Goal: Information Seeking & Learning: Learn about a topic

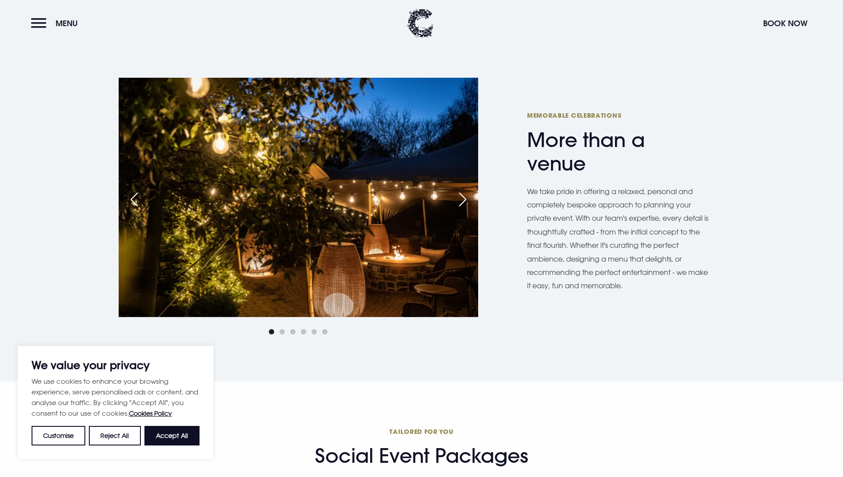
scroll to position [533, 0]
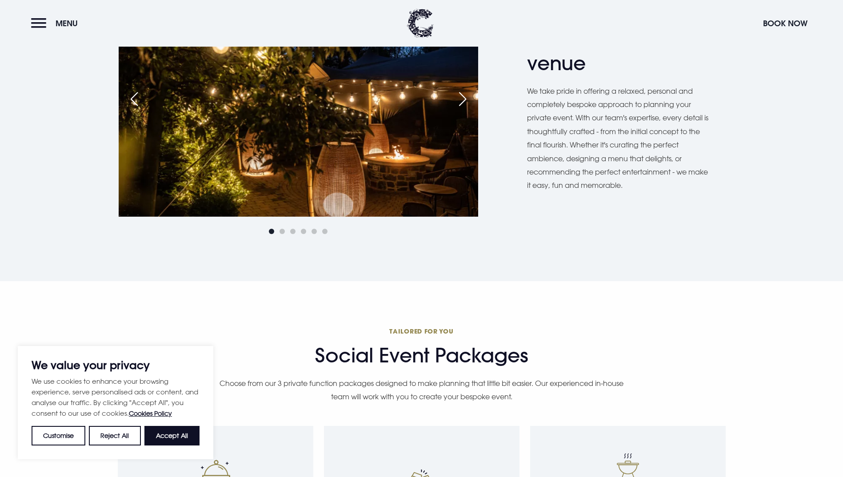
click at [470, 109] on div "Next slide" at bounding box center [463, 99] width 22 height 20
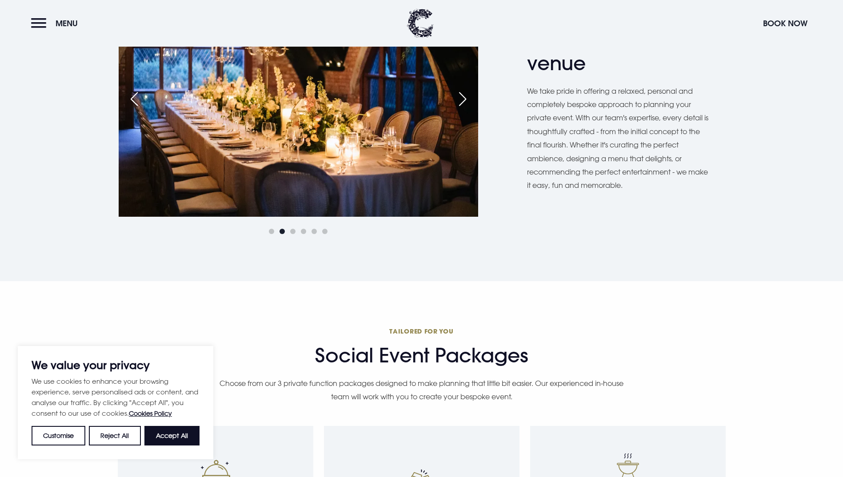
click at [470, 109] on div "Next slide" at bounding box center [463, 99] width 22 height 20
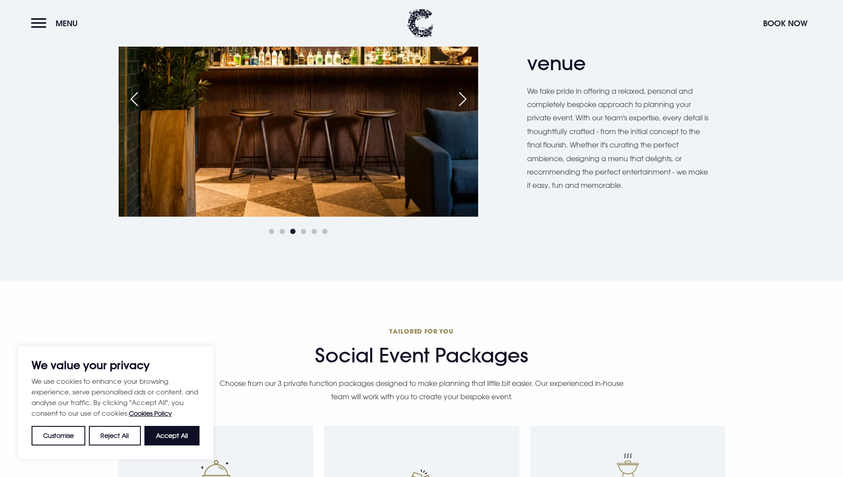
click at [470, 109] on div "Next slide" at bounding box center [463, 99] width 22 height 20
click at [462, 109] on div "Next slide" at bounding box center [463, 99] width 22 height 20
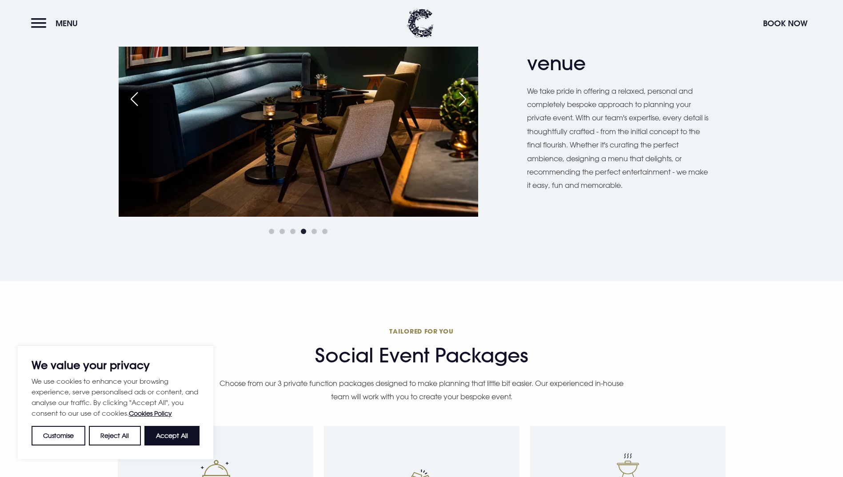
click at [462, 109] on div "Next slide" at bounding box center [463, 99] width 22 height 20
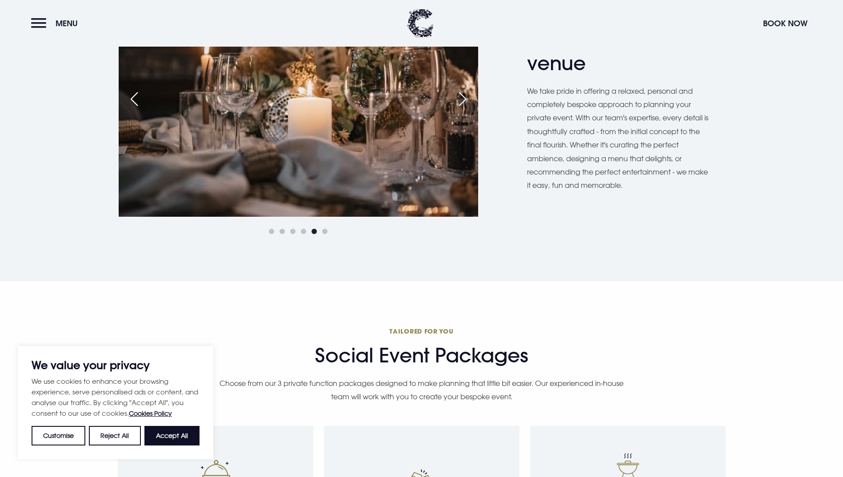
click at [463, 109] on div "Next slide" at bounding box center [463, 99] width 22 height 20
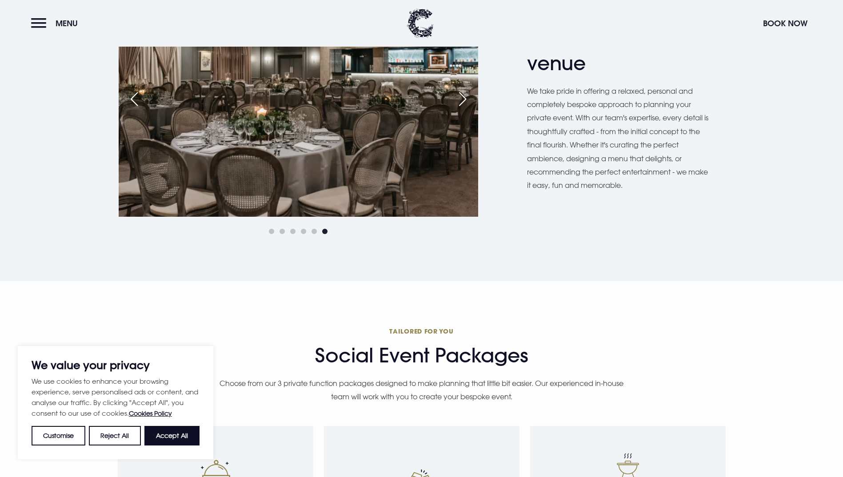
click at [463, 109] on div "Next slide" at bounding box center [463, 99] width 22 height 20
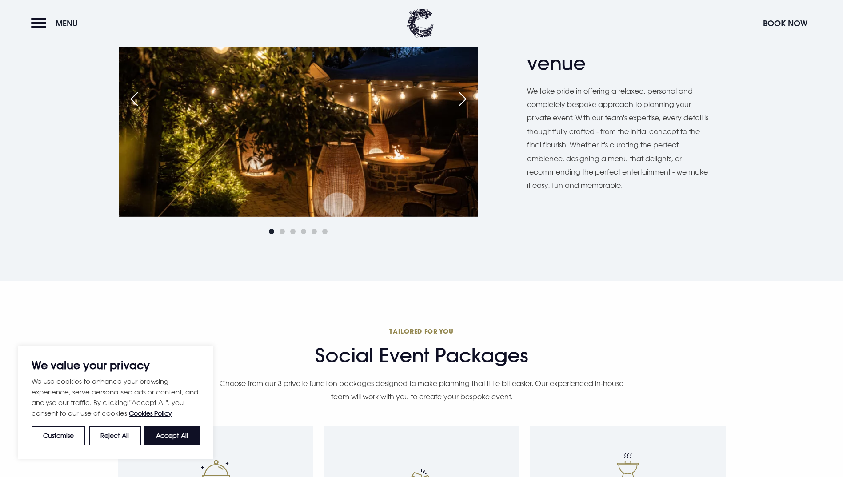
click at [134, 109] on div "Previous slide" at bounding box center [134, 99] width 22 height 20
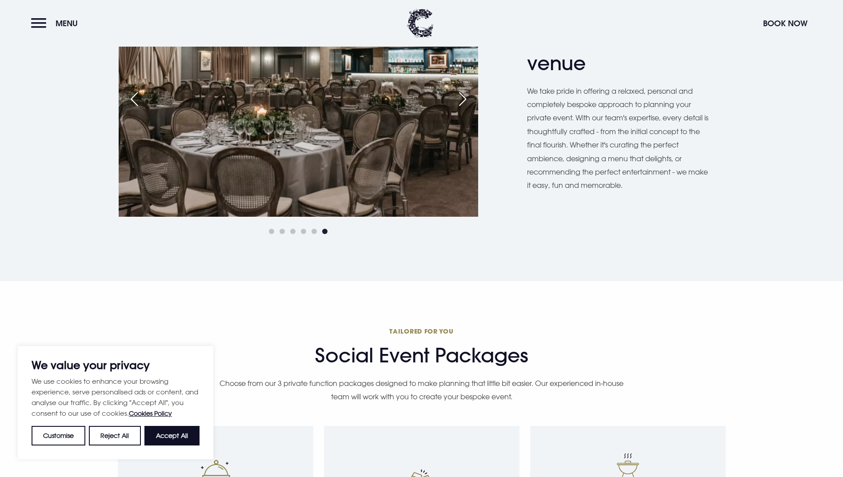
click at [467, 109] on div "Next slide" at bounding box center [463, 99] width 22 height 20
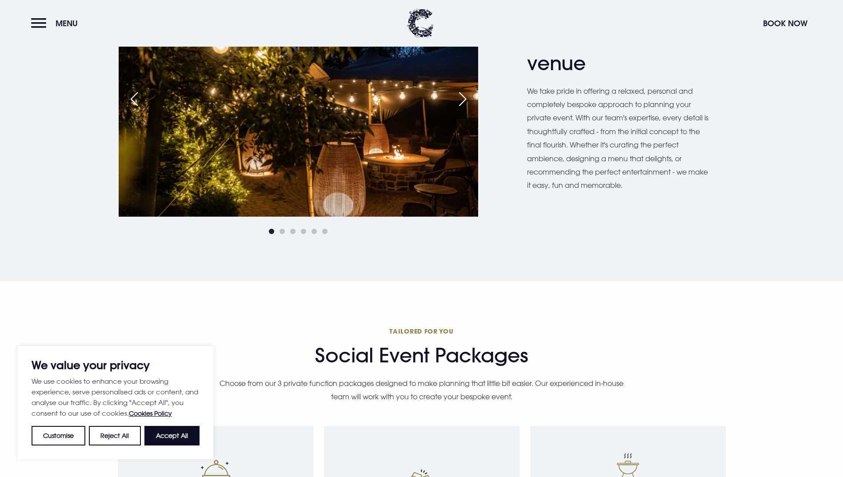
click at [467, 109] on div "Next slide" at bounding box center [463, 99] width 22 height 20
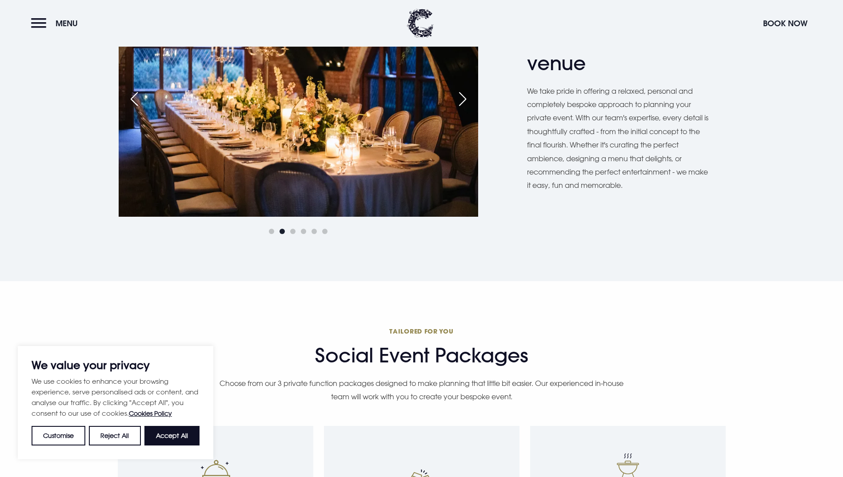
click at [467, 109] on div "Next slide" at bounding box center [463, 99] width 22 height 20
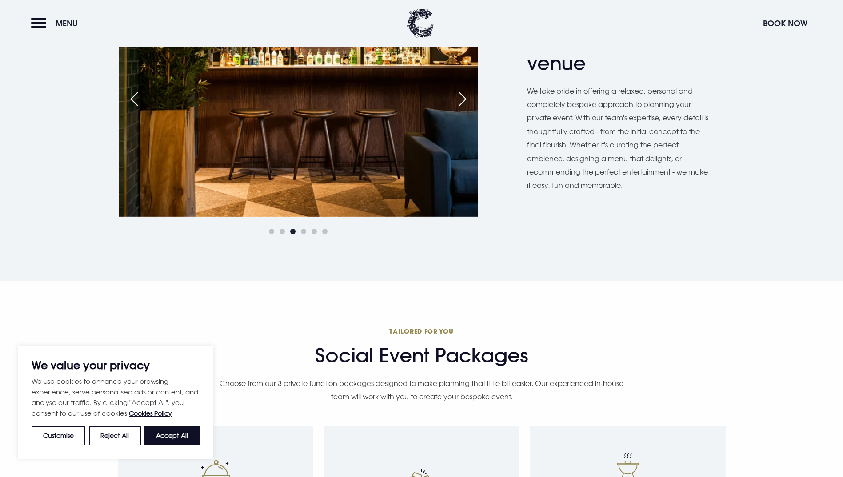
click at [467, 109] on div "Next slide" at bounding box center [463, 99] width 22 height 20
